Goal: Task Accomplishment & Management: Use online tool/utility

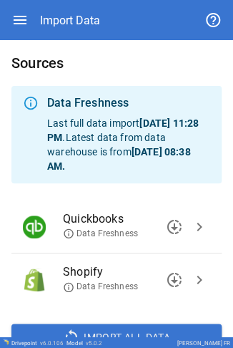
scroll to position [51, 0]
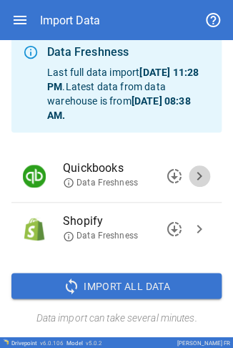
click at [191, 172] on span "chevron_right" at bounding box center [199, 175] width 17 height 17
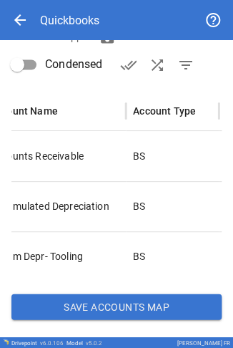
scroll to position [0, 29]
click at [115, 307] on button "Save Accounts Map" at bounding box center [116, 306] width 210 height 26
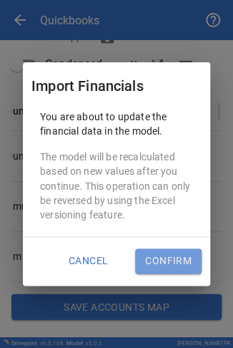
click at [172, 255] on button "Confirm" at bounding box center [168, 261] width 67 height 26
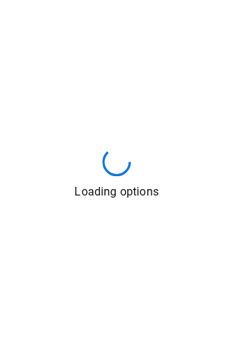
scroll to position [0, 0]
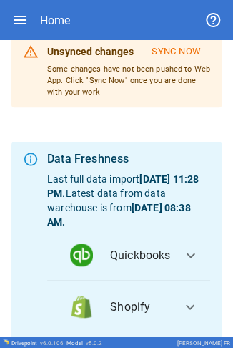
scroll to position [62, 0]
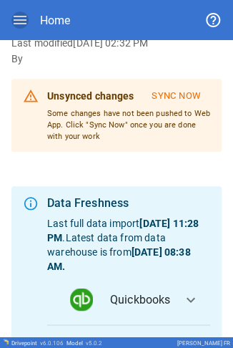
click at [19, 20] on icon "button" at bounding box center [20, 20] width 13 height 9
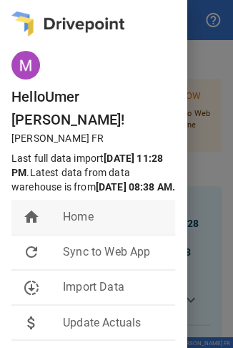
click at [126, 208] on span "Home" at bounding box center [113, 216] width 101 height 17
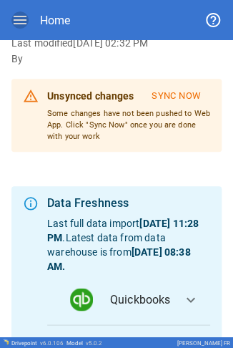
click at [17, 27] on icon "button" at bounding box center [19, 19] width 17 height 17
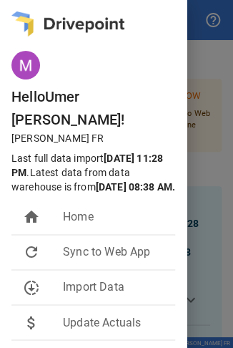
click at [205, 117] on div at bounding box center [116, 174] width 233 height 348
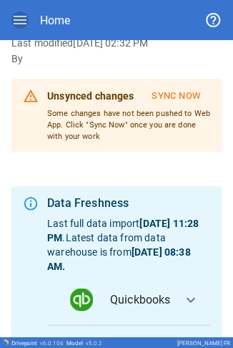
click at [26, 20] on icon "button" at bounding box center [20, 20] width 13 height 9
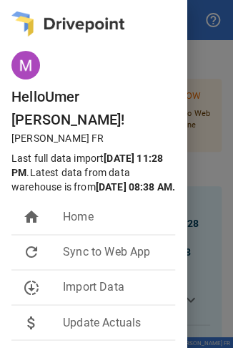
click at [191, 109] on div at bounding box center [116, 174] width 233 height 348
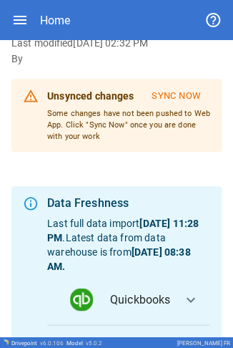
click at [19, 17] on icon "button" at bounding box center [20, 20] width 13 height 9
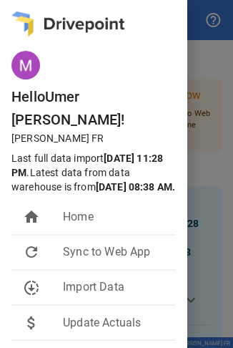
click at [195, 111] on div at bounding box center [116, 174] width 233 height 348
